Goal: Task Accomplishment & Management: Complete application form

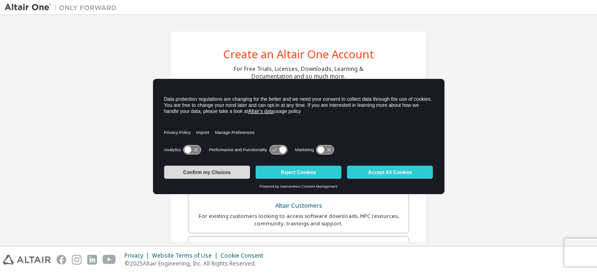
click at [245, 174] on button "Confirm my Choices" at bounding box center [207, 172] width 86 height 13
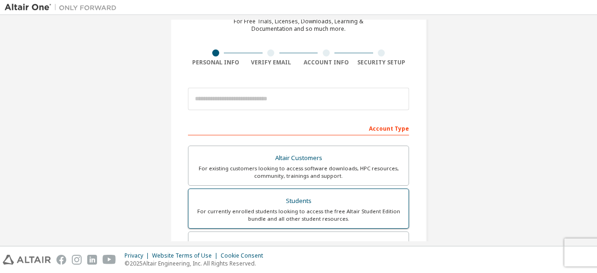
scroll to position [47, 0]
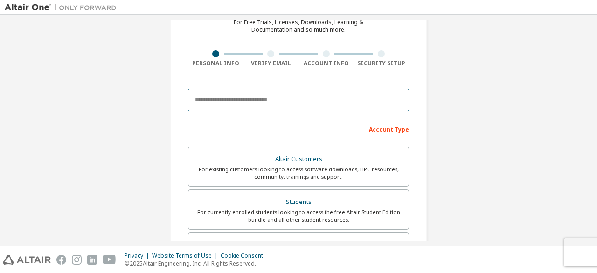
click at [313, 97] on input "email" at bounding box center [298, 100] width 221 height 22
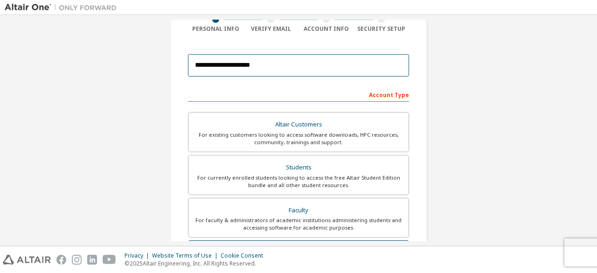
scroll to position [140, 0]
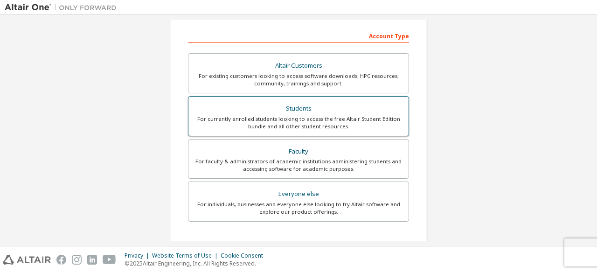
type input "**********"
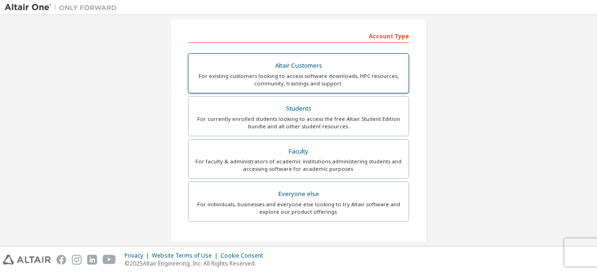
click at [298, 123] on div "For currently enrolled students looking to access the free Altair Student Editi…" at bounding box center [298, 122] width 209 height 15
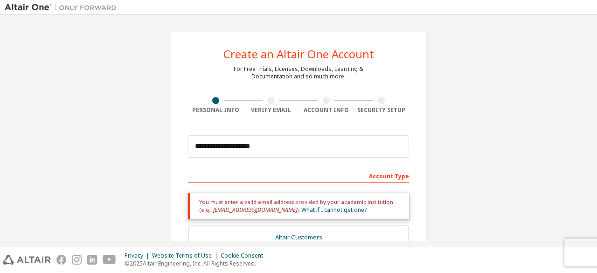
scroll to position [93, 0]
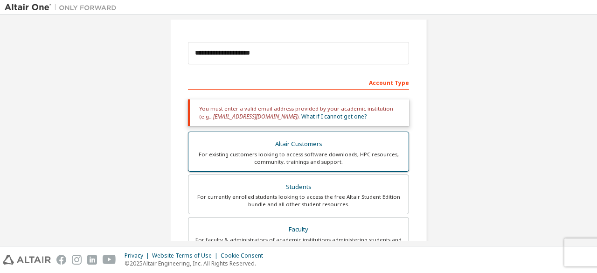
click at [311, 148] on div "Altair Customers" at bounding box center [298, 144] width 209 height 13
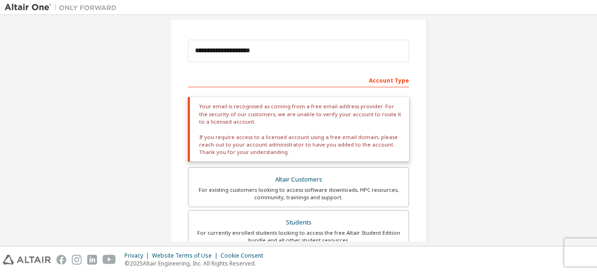
scroll to position [140, 0]
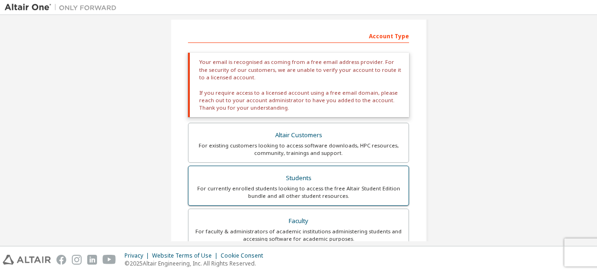
click at [290, 180] on div "Students" at bounding box center [298, 178] width 209 height 13
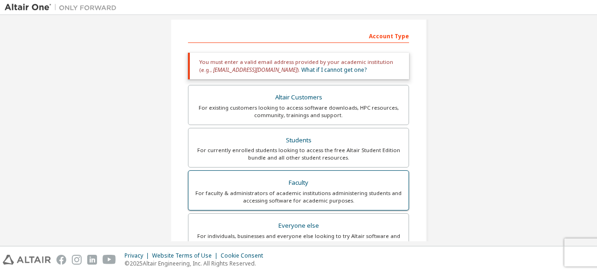
click at [313, 186] on div "Faculty" at bounding box center [298, 182] width 209 height 13
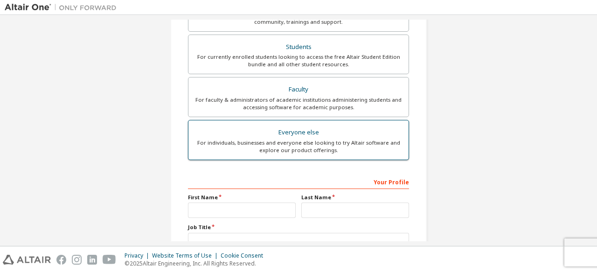
click at [351, 134] on div "Everyone else" at bounding box center [298, 132] width 209 height 13
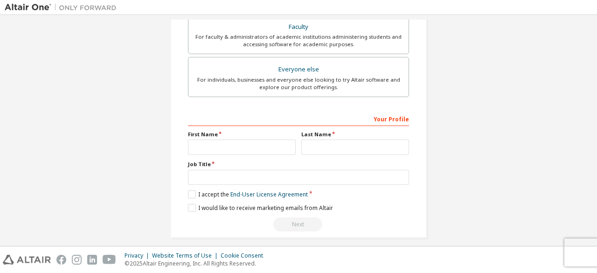
scroll to position [270, 0]
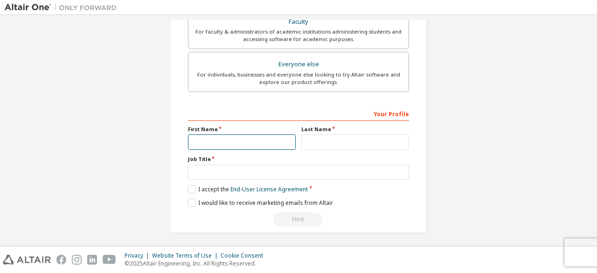
click at [244, 141] on input "text" at bounding box center [242, 141] width 108 height 15
type input "****"
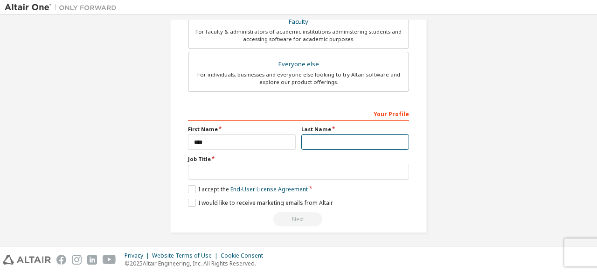
click at [328, 145] on input "text" at bounding box center [356, 141] width 108 height 15
type input "******"
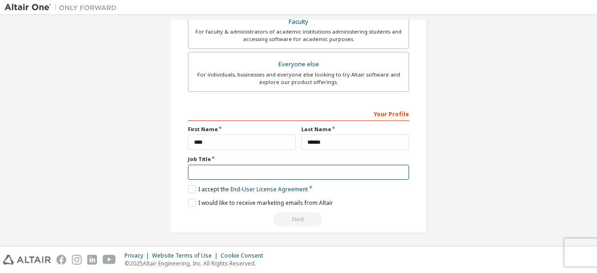
click at [294, 169] on input "text" at bounding box center [298, 172] width 221 height 15
type input "*******"
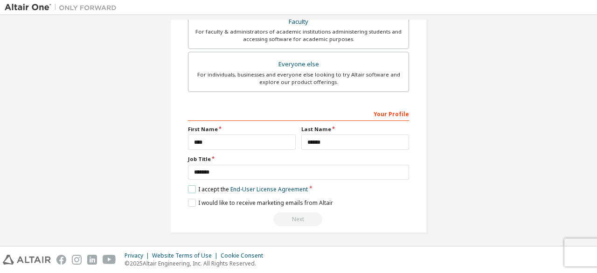
click at [192, 187] on label "I accept the End-User License Agreement" at bounding box center [248, 189] width 120 height 8
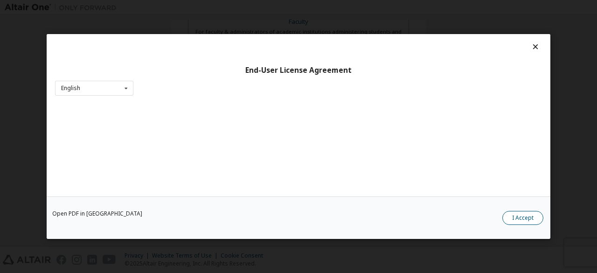
click at [517, 217] on button "I Accept" at bounding box center [523, 218] width 41 height 14
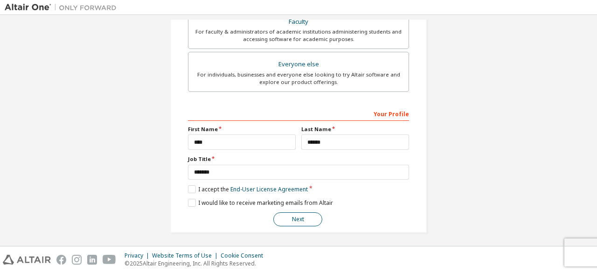
click at [300, 220] on button "Next" at bounding box center [298, 219] width 49 height 14
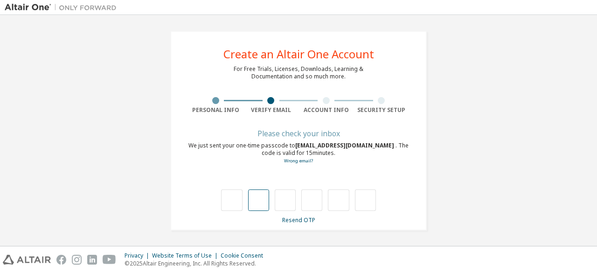
type input "*"
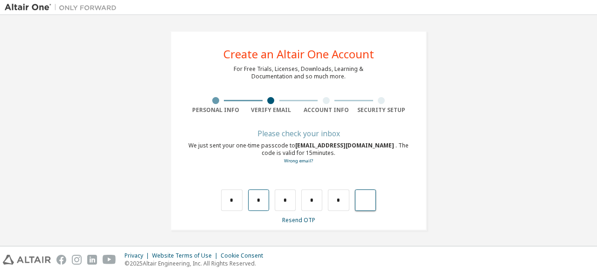
type input "*"
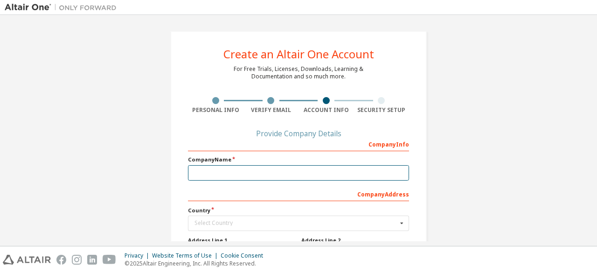
click at [261, 179] on input "text" at bounding box center [298, 172] width 221 height 15
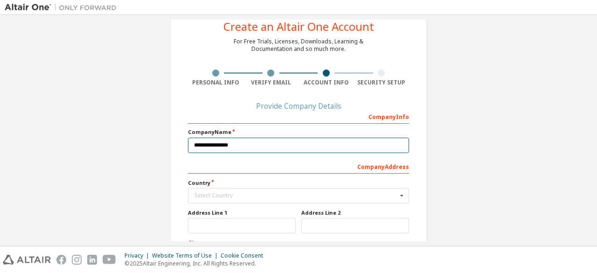
scroll to position [47, 0]
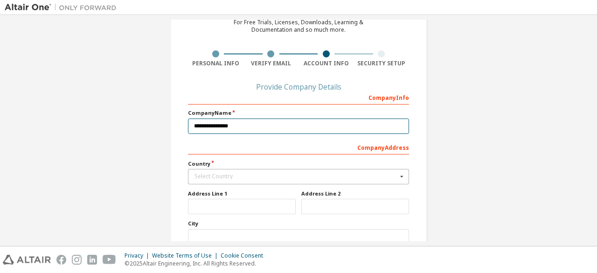
type input "**********"
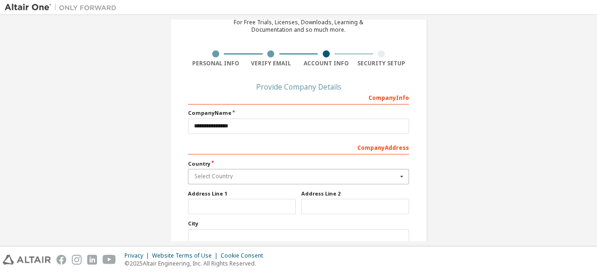
click at [288, 171] on input "text" at bounding box center [299, 176] width 220 height 14
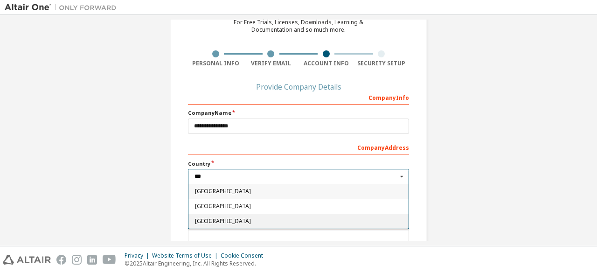
type input "***"
click at [220, 219] on span "Indonesia" at bounding box center [299, 221] width 208 height 6
type input "***"
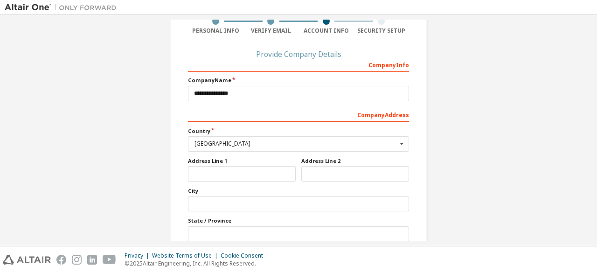
scroll to position [93, 0]
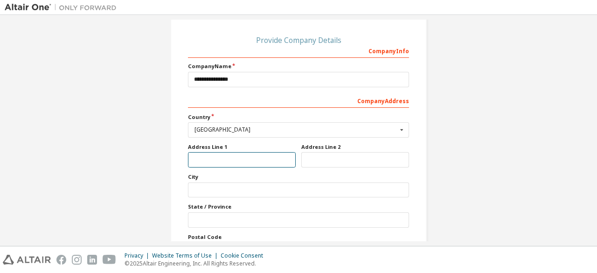
click at [260, 159] on input "text" at bounding box center [242, 159] width 108 height 15
type input "*"
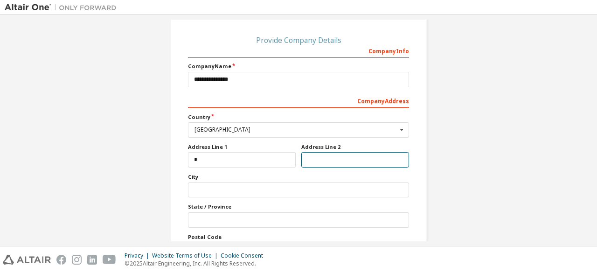
click at [319, 161] on input "text" at bounding box center [356, 159] width 108 height 15
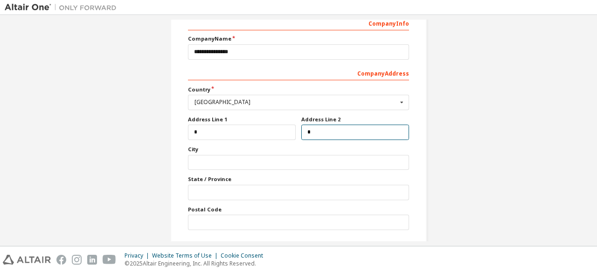
scroll to position [140, 0]
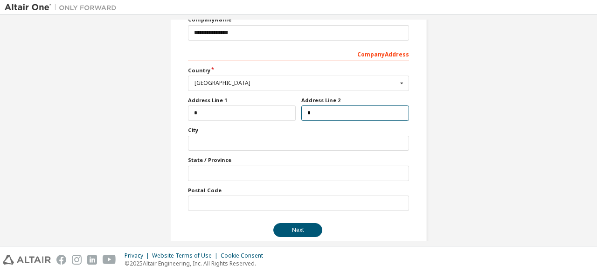
type input "*"
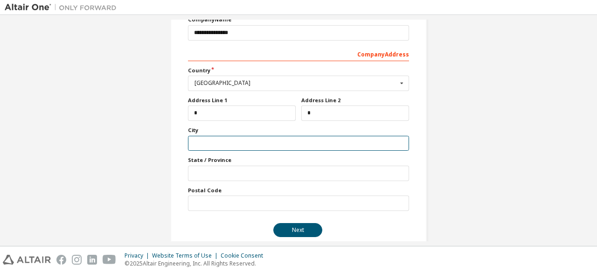
click at [240, 142] on input "text" at bounding box center [298, 143] width 221 height 15
type input "*******"
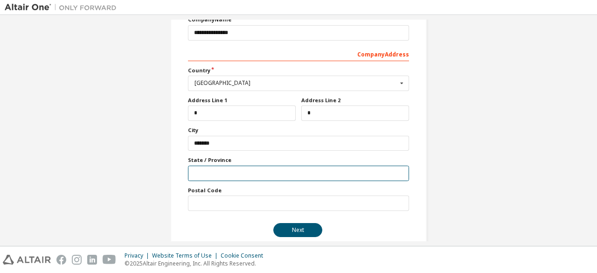
click at [244, 175] on input "text" at bounding box center [298, 173] width 221 height 15
type input "*"
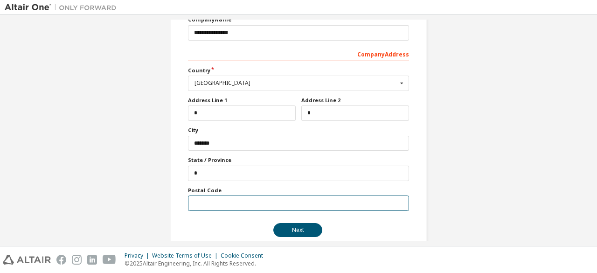
click at [237, 199] on input "text" at bounding box center [298, 203] width 221 height 15
type input "*"
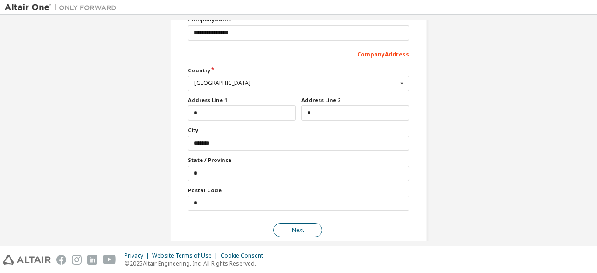
click at [284, 230] on button "Next" at bounding box center [298, 230] width 49 height 14
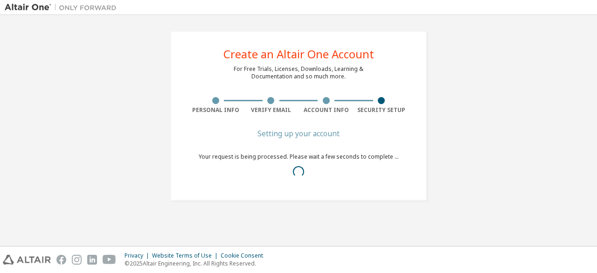
scroll to position [0, 0]
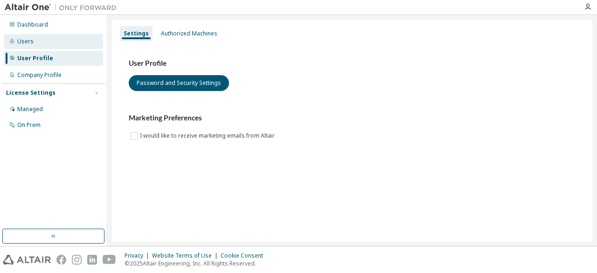
click at [35, 40] on div "Users" at bounding box center [53, 41] width 99 height 15
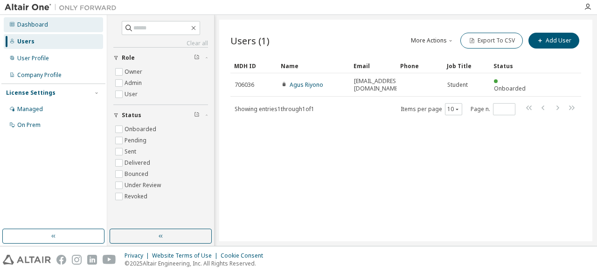
click at [42, 27] on div "Dashboard" at bounding box center [32, 24] width 31 height 7
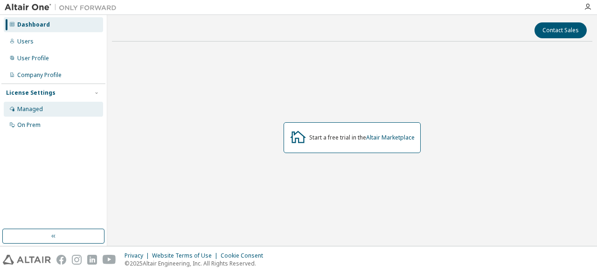
click at [43, 107] on div "Managed" at bounding box center [53, 109] width 99 height 15
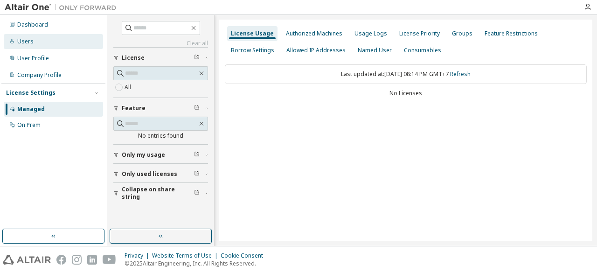
click at [26, 49] on div "Users" at bounding box center [53, 41] width 99 height 15
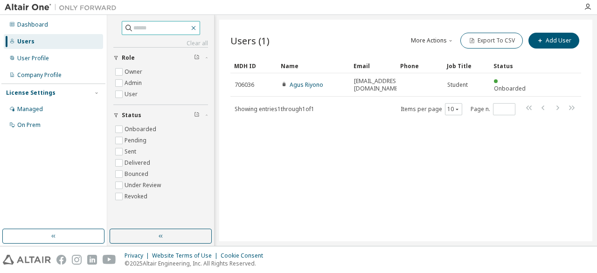
click at [197, 29] on icon "button" at bounding box center [193, 27] width 7 height 7
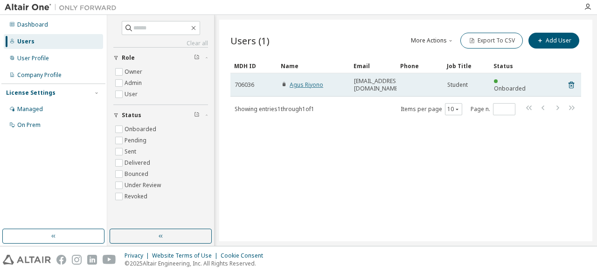
click at [304, 82] on link "Agus Riyono" at bounding box center [307, 85] width 34 height 8
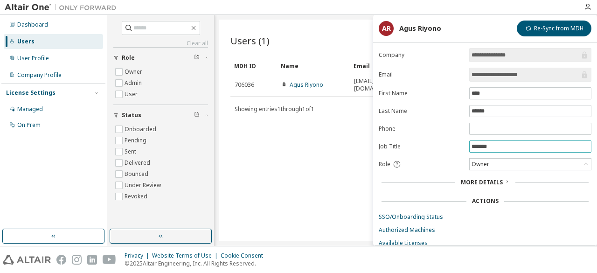
scroll to position [24, 0]
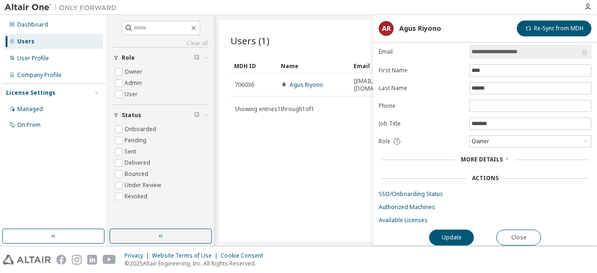
click at [287, 130] on div "Users (1) More Actions Import From CSV Export To CSV Add User Clear Load Save S…" at bounding box center [405, 131] width 373 height 222
click at [526, 232] on button "Close" at bounding box center [519, 238] width 45 height 16
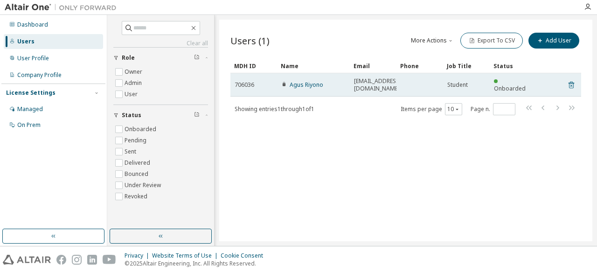
click at [573, 80] on icon at bounding box center [572, 84] width 8 height 11
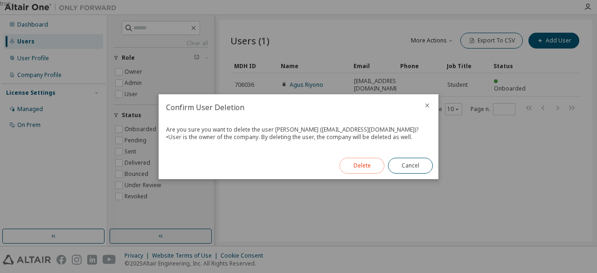
click at [377, 168] on button "Delete" at bounding box center [362, 166] width 45 height 16
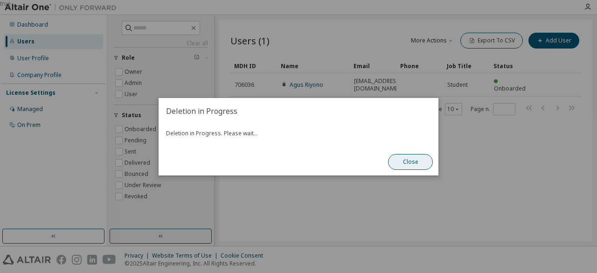
click at [403, 163] on button "Close" at bounding box center [410, 162] width 45 height 16
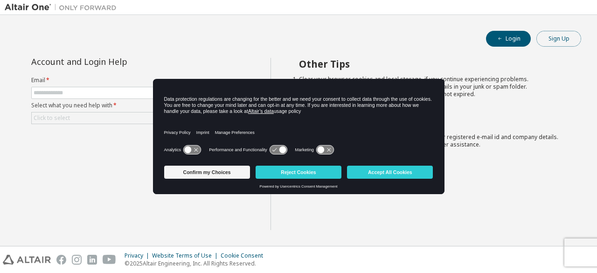
click at [562, 39] on button "Sign Up" at bounding box center [559, 39] width 45 height 16
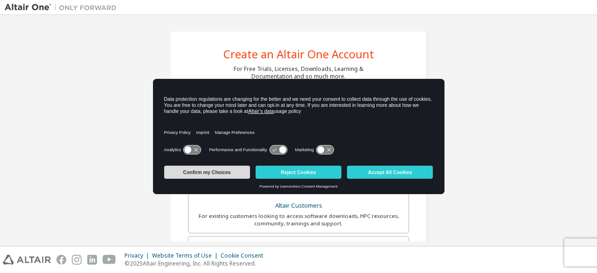
click at [227, 174] on button "Confirm my Choices" at bounding box center [207, 172] width 86 height 13
